Goal: Find specific page/section: Find specific page/section

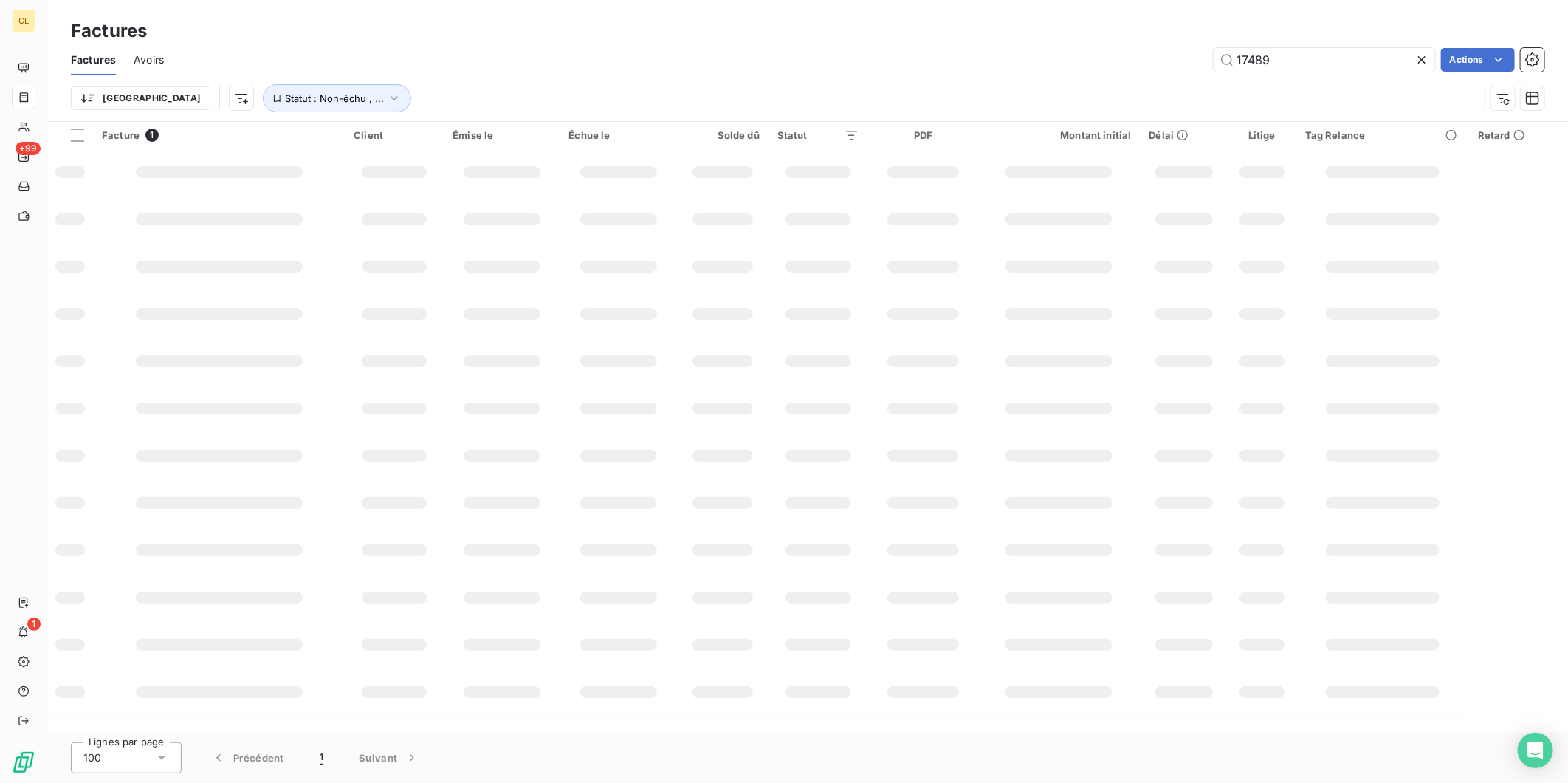
drag, startPoint x: 1236, startPoint y: 44, endPoint x: 1078, endPoint y: 35, distance: 158.3
click at [1086, 48] on div "17489 Actions" at bounding box center [863, 59] width 1363 height 23
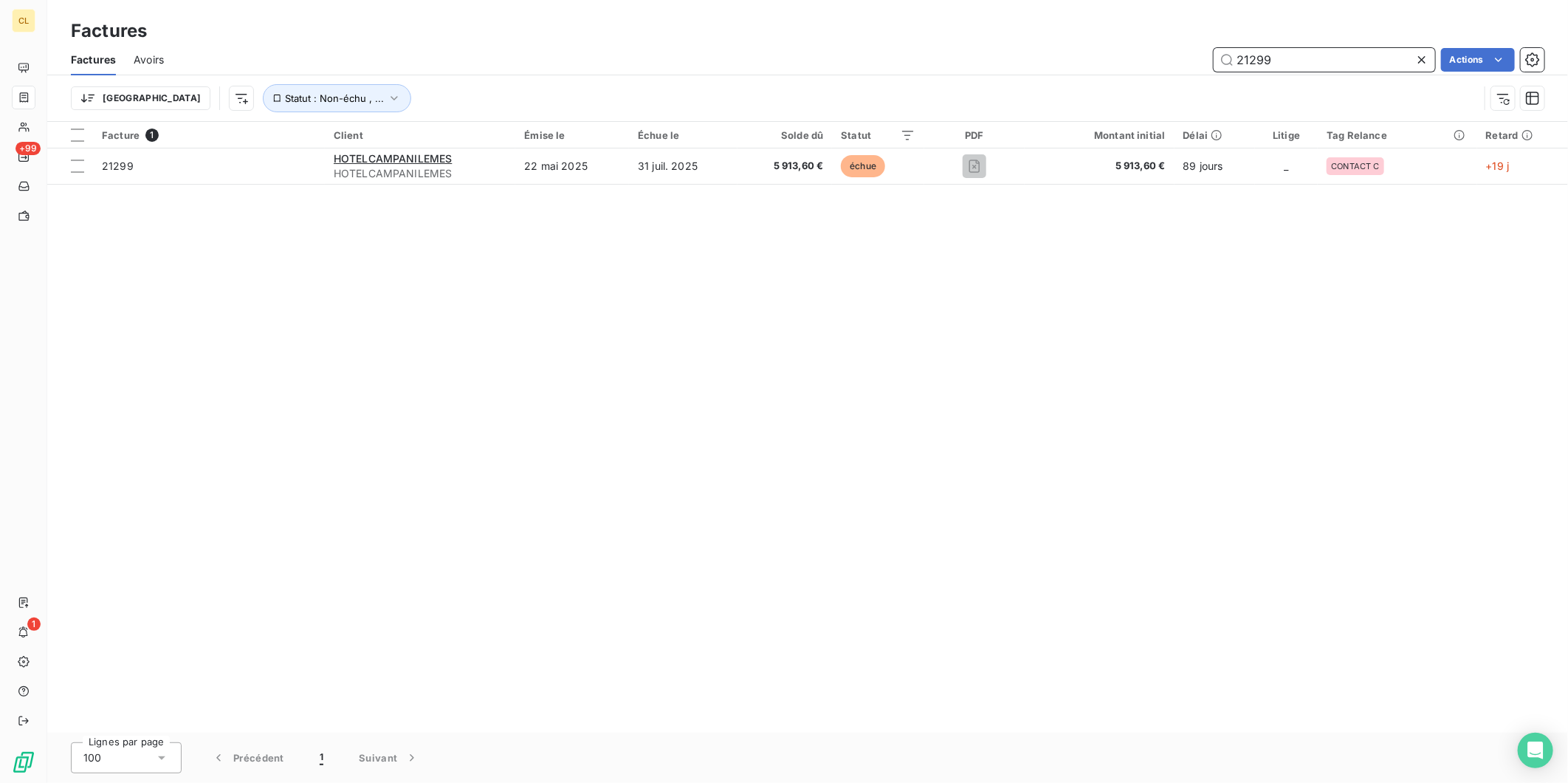
drag, startPoint x: 1297, startPoint y: 41, endPoint x: 1157, endPoint y: 36, distance: 140.1
click at [1168, 48] on div "21299 Actions" at bounding box center [863, 59] width 1363 height 23
type input "21515"
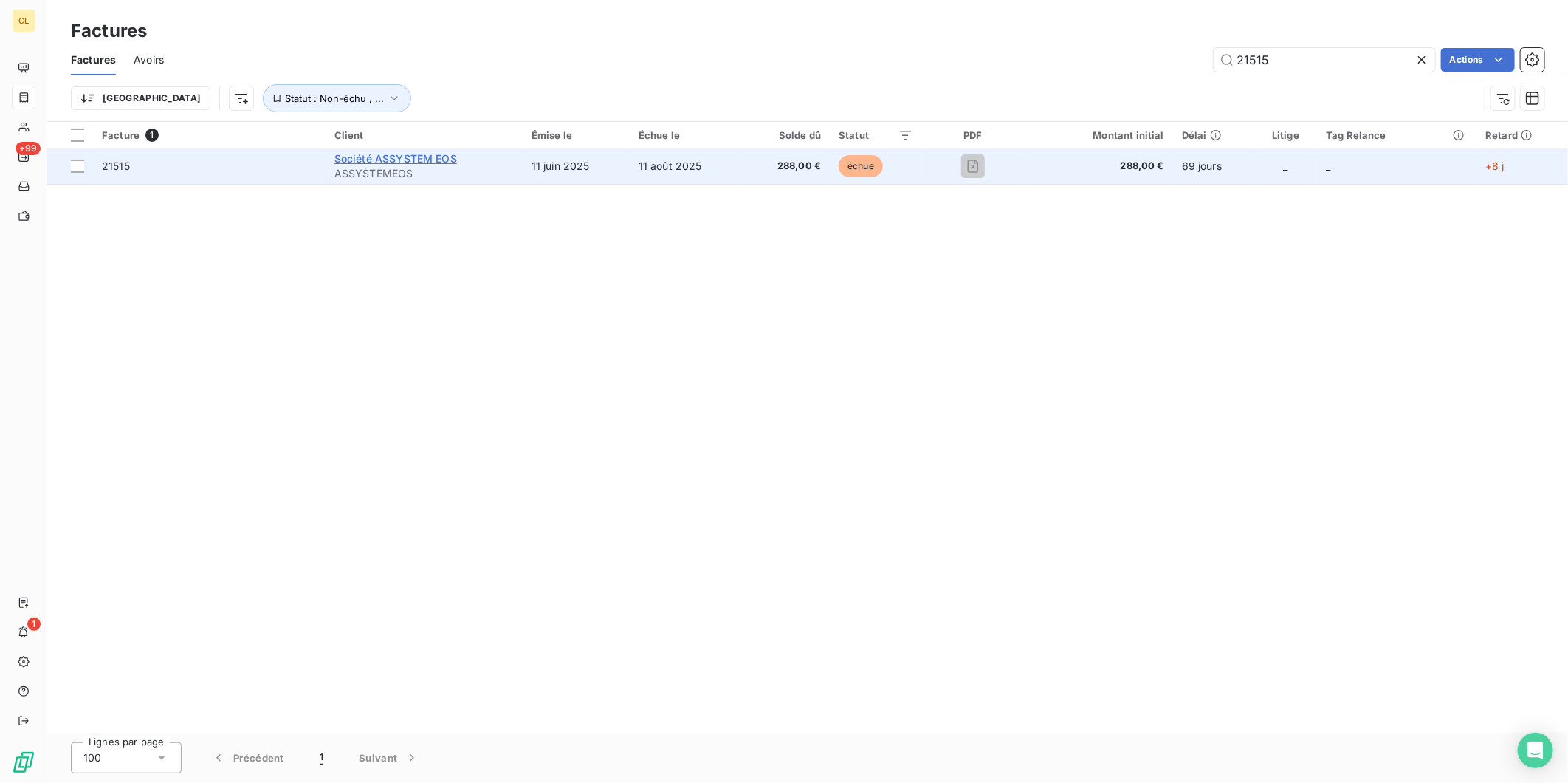
click at [386, 152] on span "Société ASSYSTEM EOS" at bounding box center [396, 159] width 123 height 13
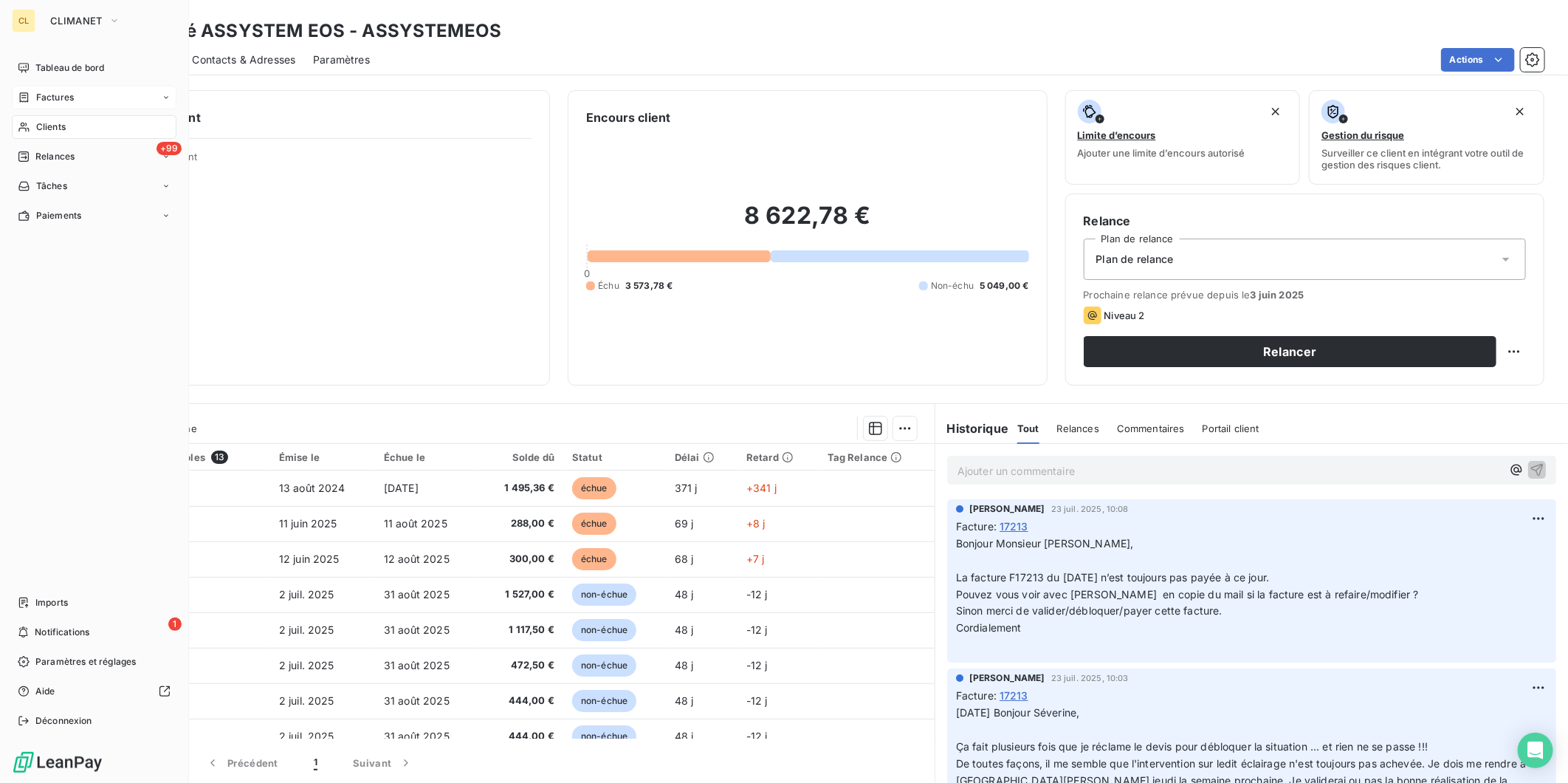
drag, startPoint x: 38, startPoint y: 71, endPoint x: 57, endPoint y: 71, distance: 19.0
click at [38, 91] on span "Factures" at bounding box center [55, 97] width 38 height 13
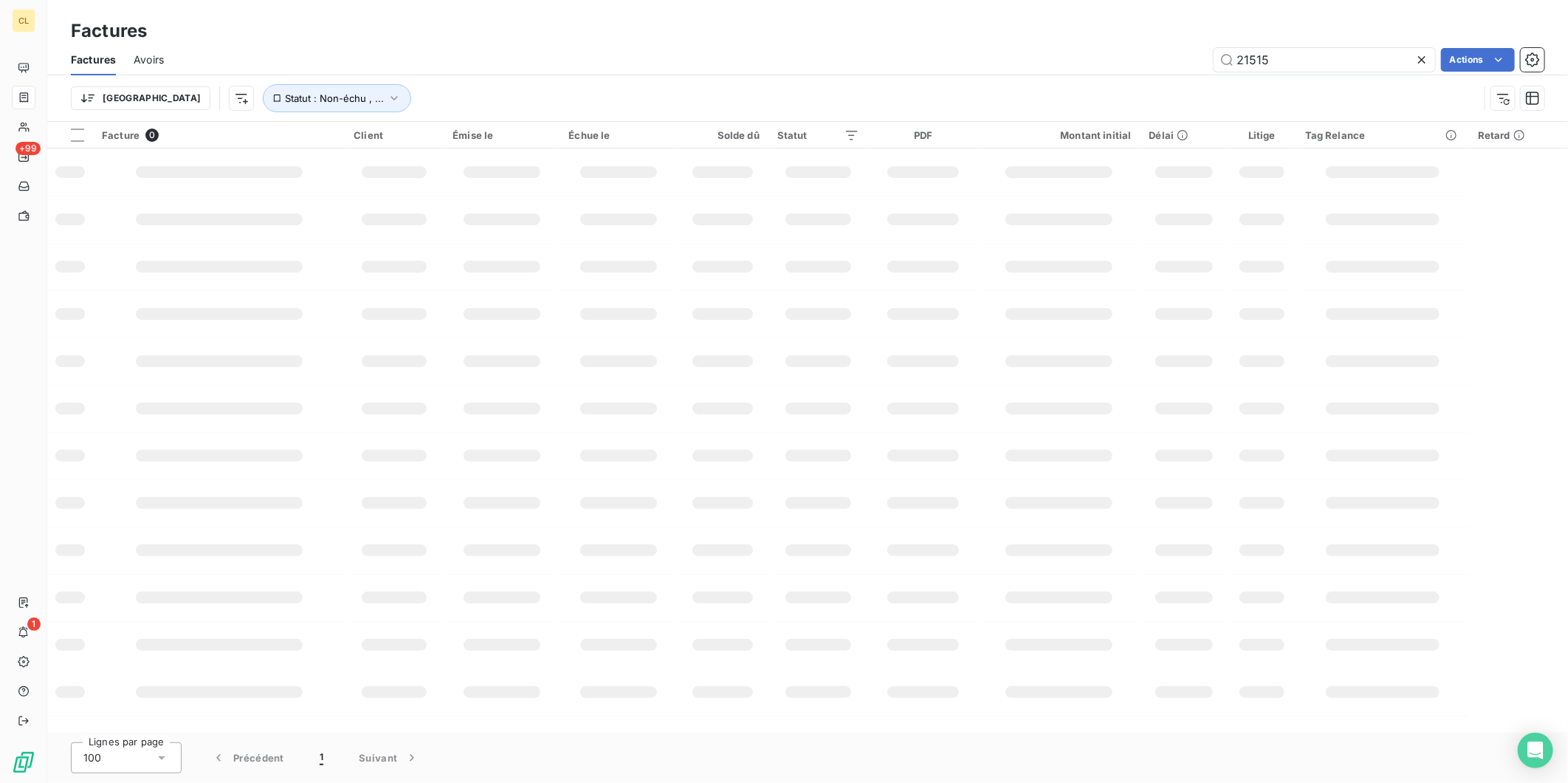
drag, startPoint x: 1301, startPoint y: 55, endPoint x: 1184, endPoint y: 53, distance: 117.0
click at [1186, 53] on div "21515 Actions" at bounding box center [863, 59] width 1363 height 23
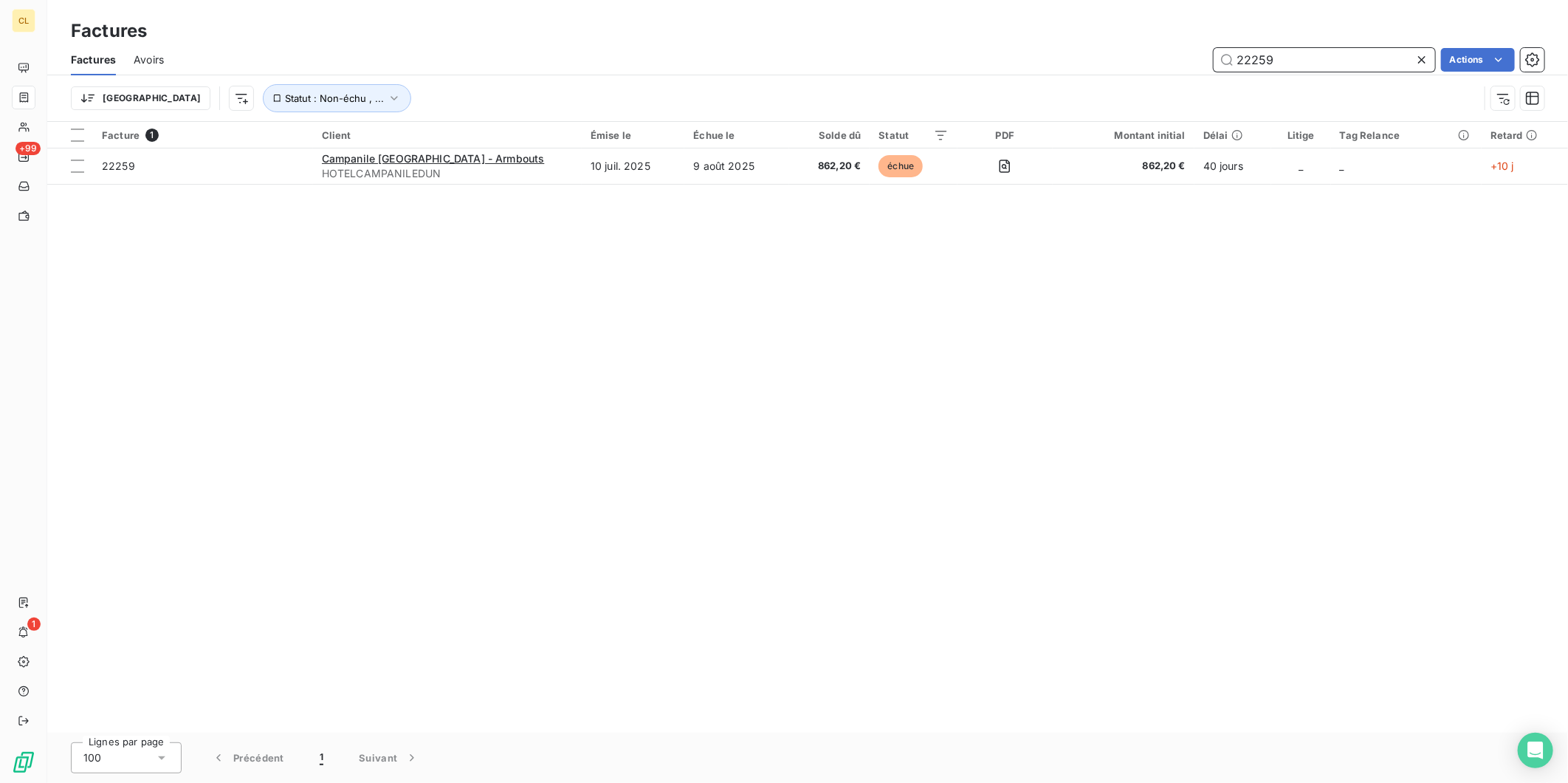
drag, startPoint x: 1311, startPoint y: 47, endPoint x: 1216, endPoint y: 48, distance: 95.0
click at [1216, 48] on div "22259 Actions" at bounding box center [863, 59] width 1363 height 23
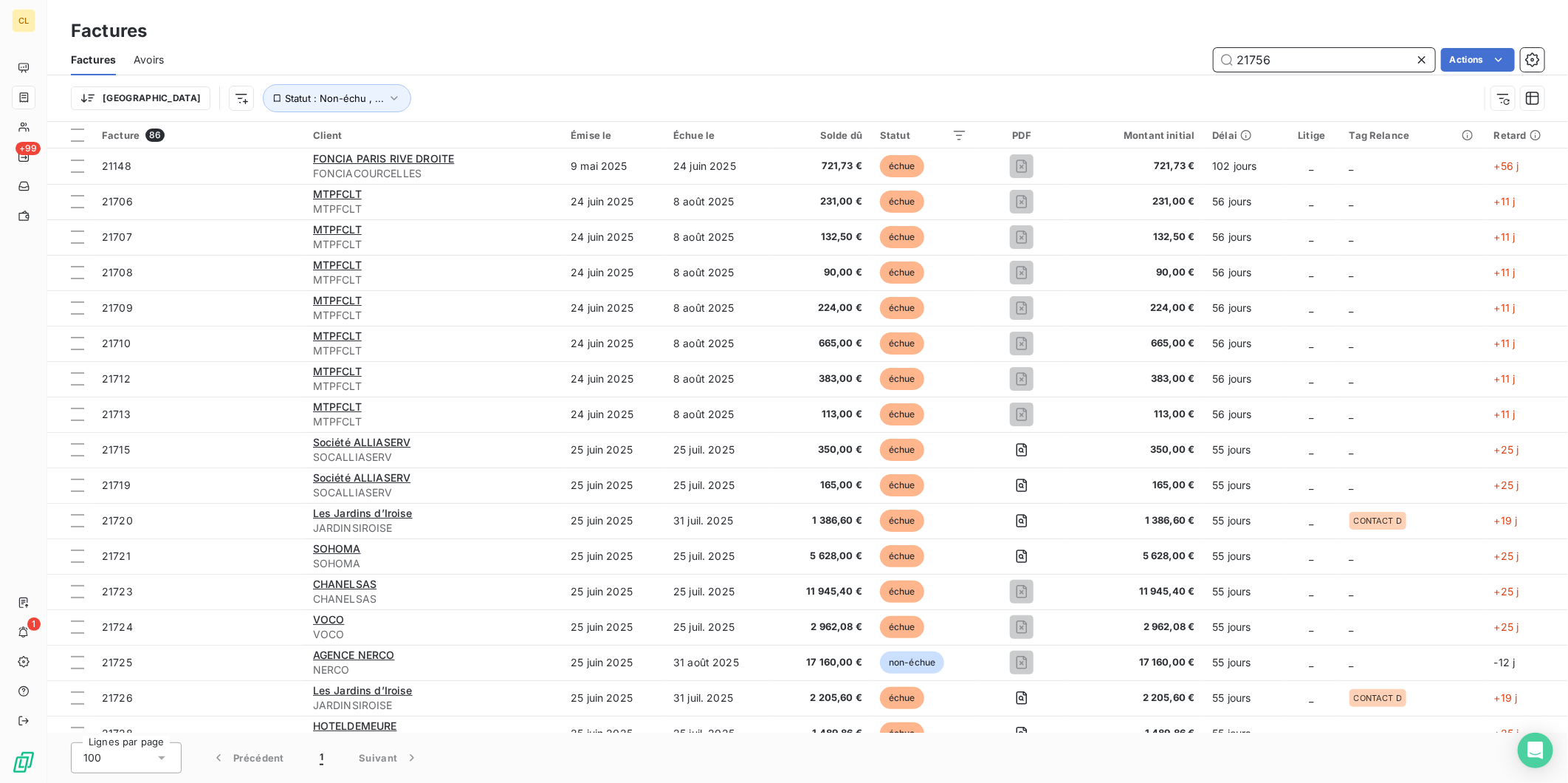
type input "21756"
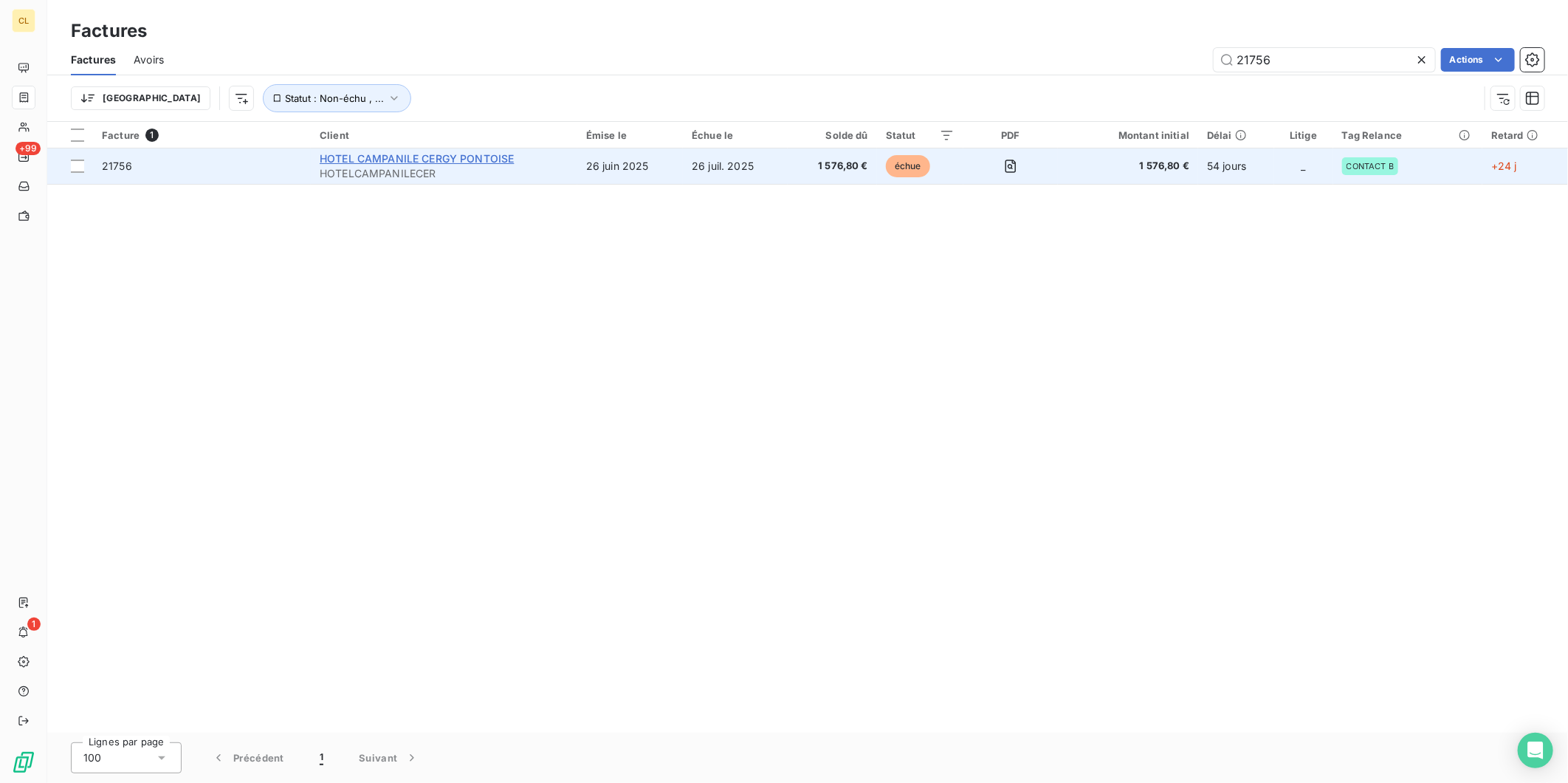
click at [403, 152] on span "HOTEL CAMPANILE CERGY PONTOISE" at bounding box center [416, 159] width 195 height 13
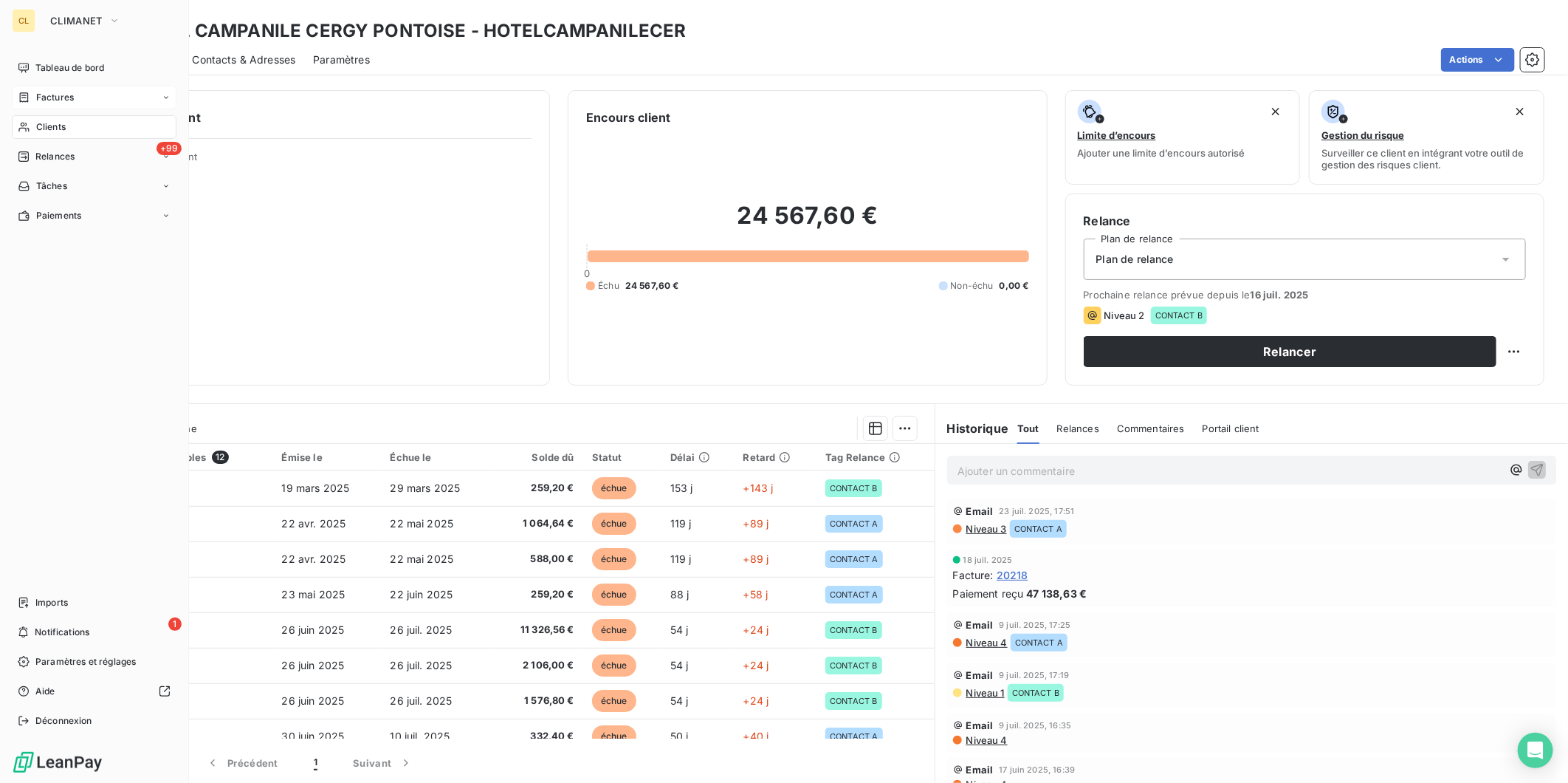
click at [36, 91] on span "Factures" at bounding box center [55, 97] width 38 height 13
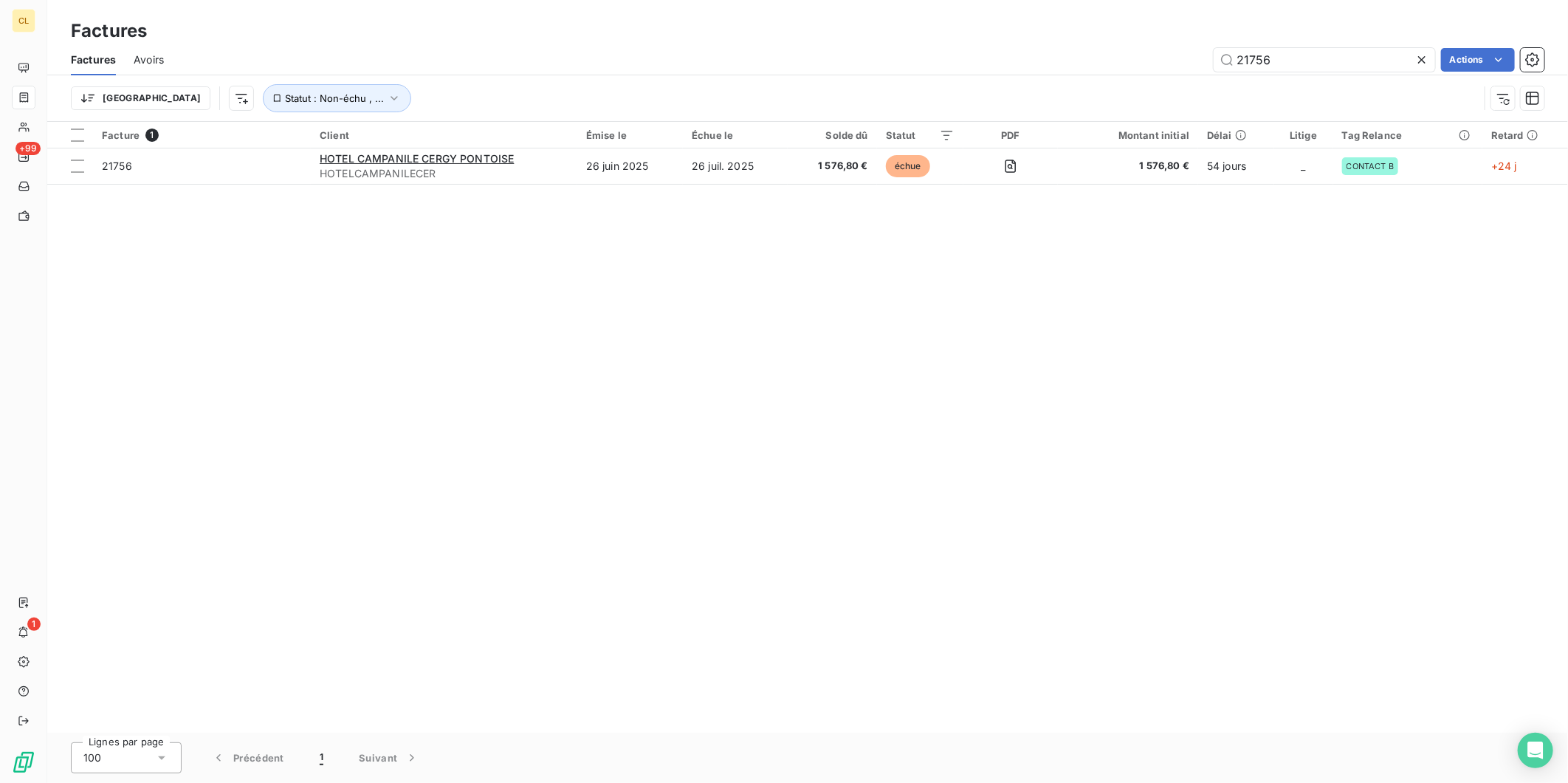
drag, startPoint x: 1287, startPoint y: 48, endPoint x: 1168, endPoint y: 27, distance: 120.8
click at [1169, 27] on div "Factures Factures Avoirs 21756 Actions Trier Statut : Non-échu , ..." at bounding box center [807, 61] width 1521 height 122
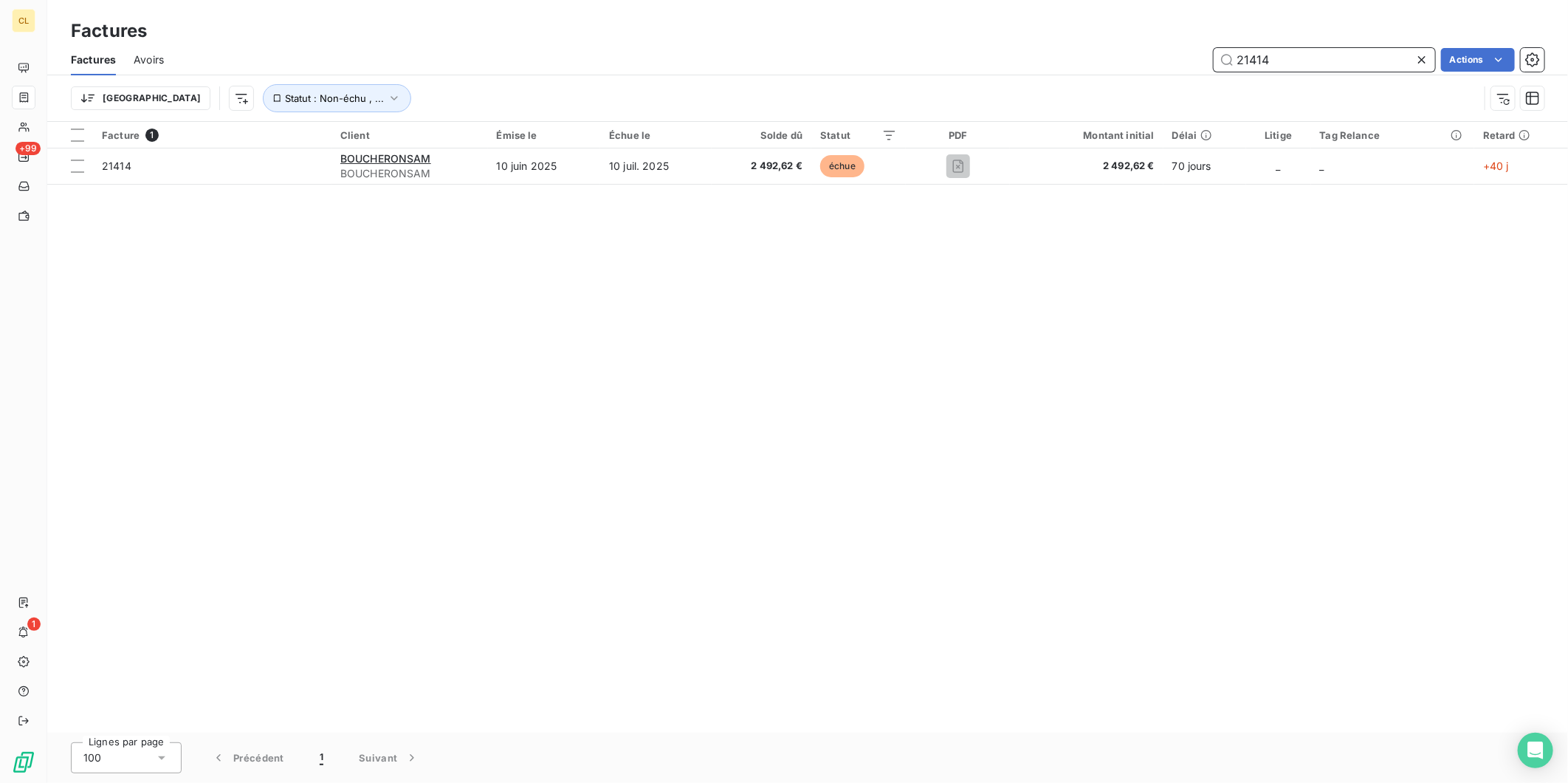
drag, startPoint x: 1285, startPoint y: 47, endPoint x: 1238, endPoint y: 47, distance: 47.0
click at [1238, 48] on input "21414" at bounding box center [1325, 59] width 222 height 23
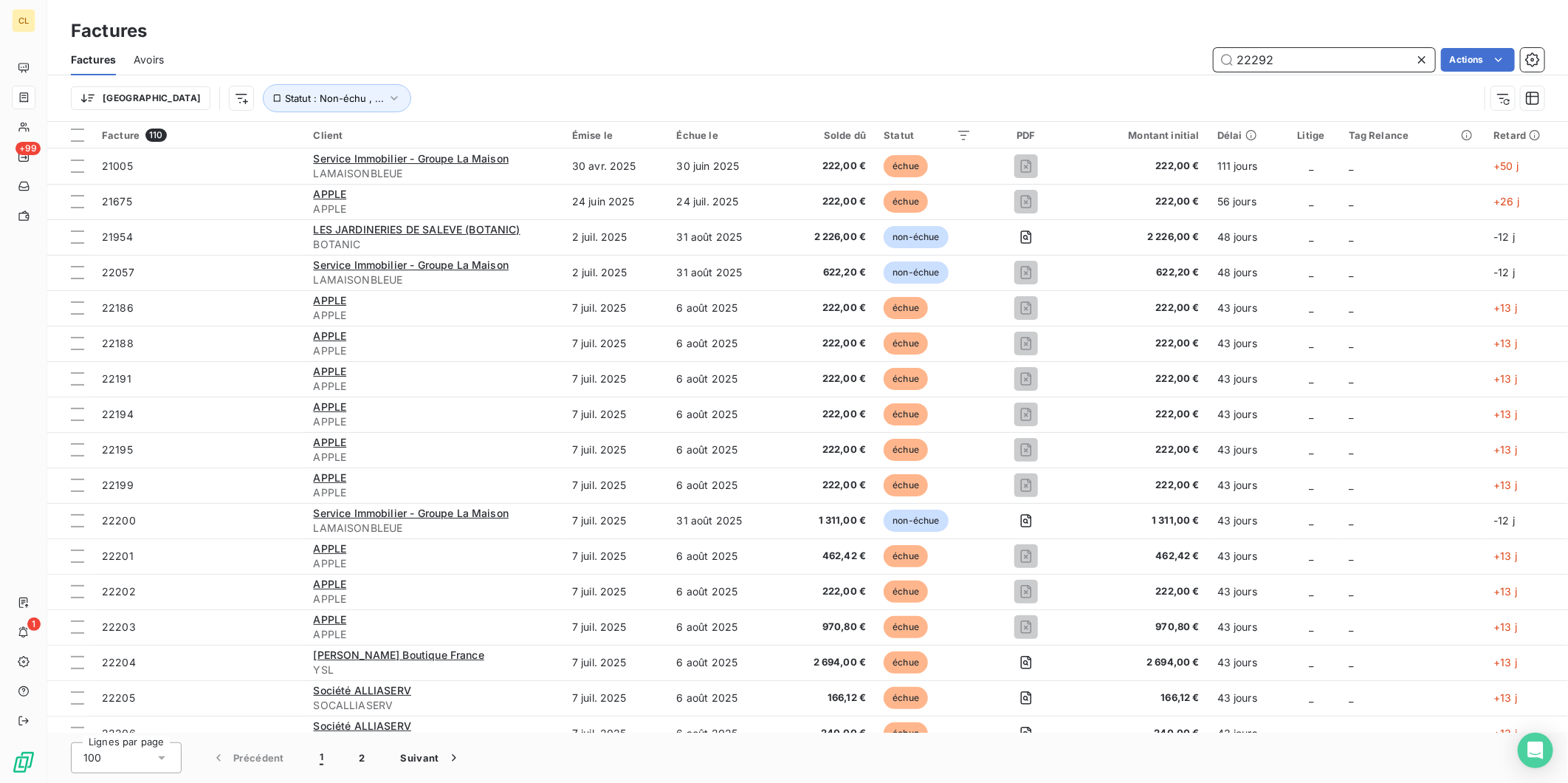
type input "22292"
